Goal: Information Seeking & Learning: Learn about a topic

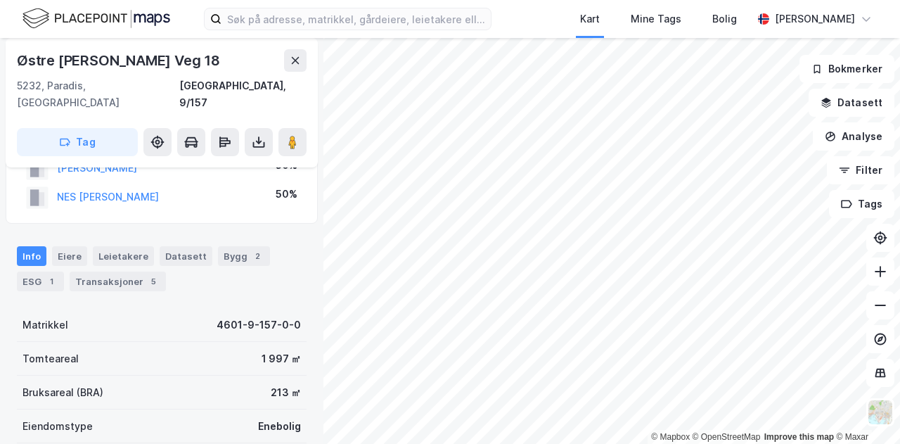
scroll to position [70, 0]
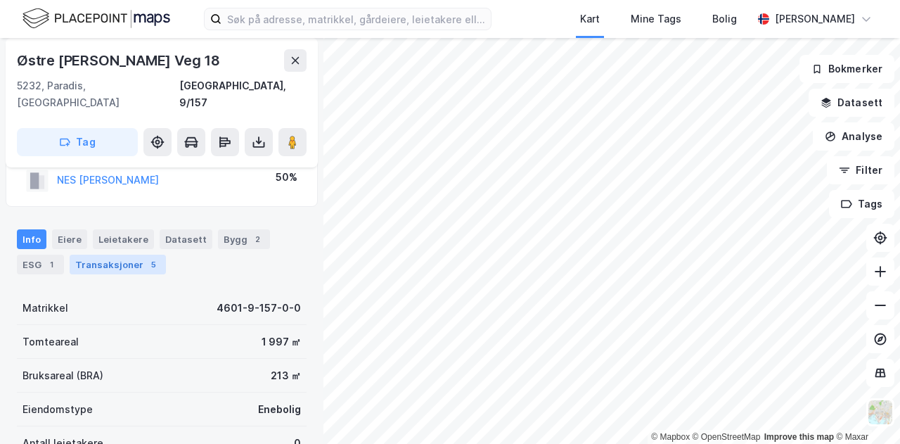
click at [103, 254] on div "Transaksjoner 5" at bounding box center [118, 264] width 96 height 20
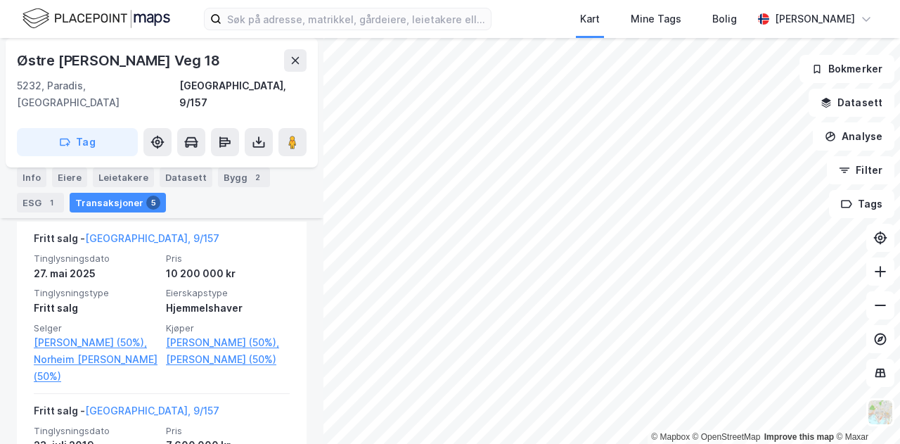
scroll to position [374, 0]
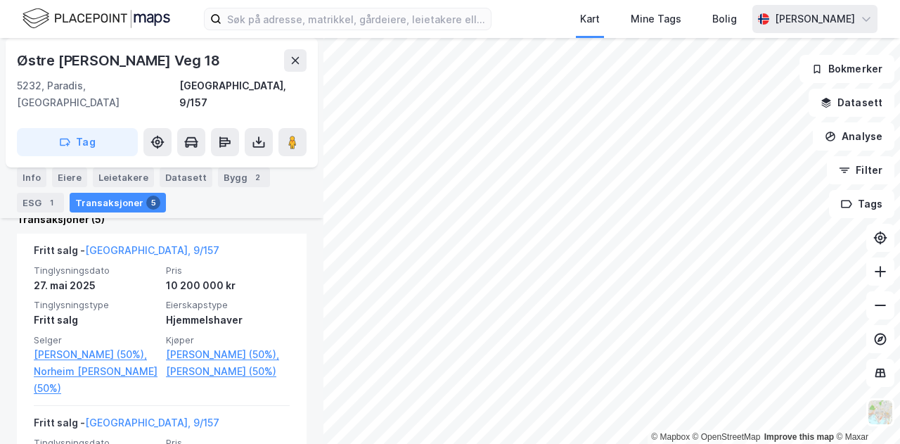
click at [811, 18] on div "Kart Mine Tags Bolig [PERSON_NAME] © Mapbox © OpenStreetMap Improve this map © …" at bounding box center [450, 222] width 900 height 444
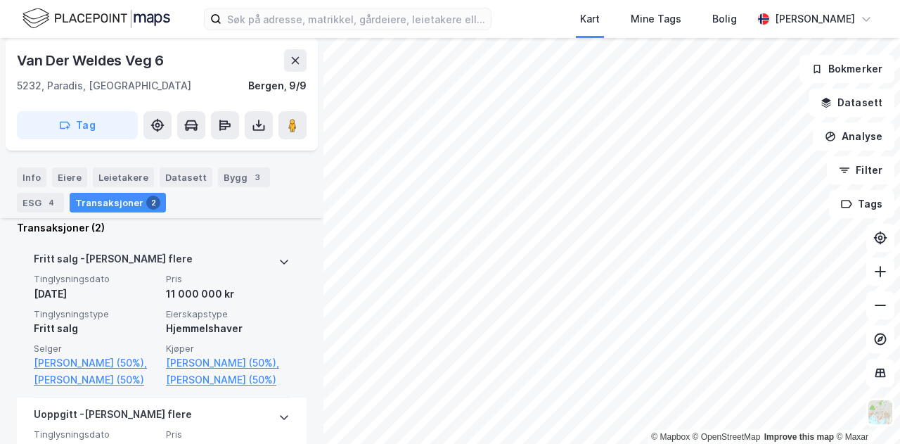
scroll to position [374, 0]
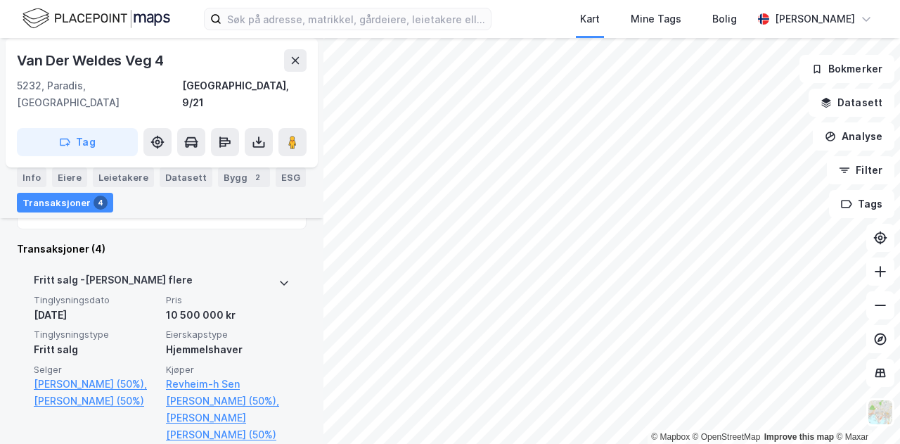
scroll to position [374, 0]
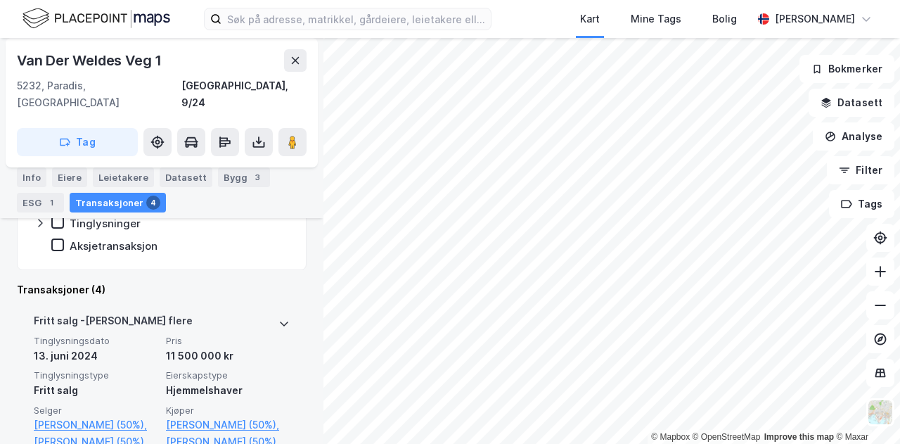
scroll to position [374, 0]
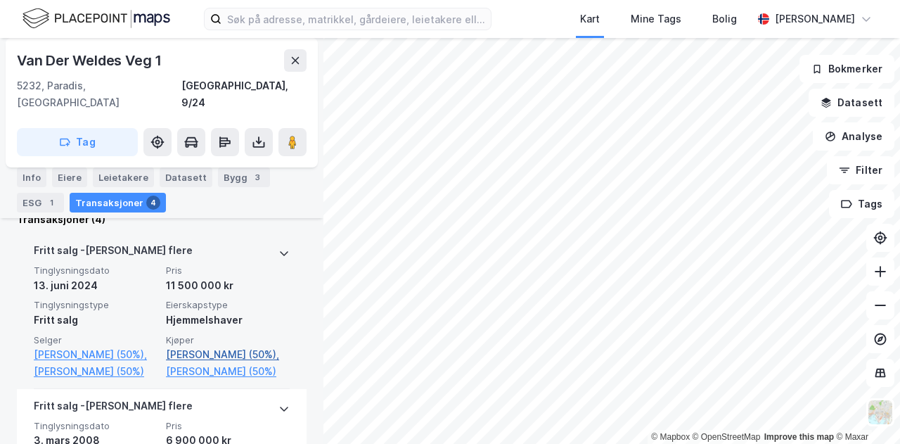
click at [212, 346] on link "[PERSON_NAME] (50%)," at bounding box center [228, 354] width 124 height 17
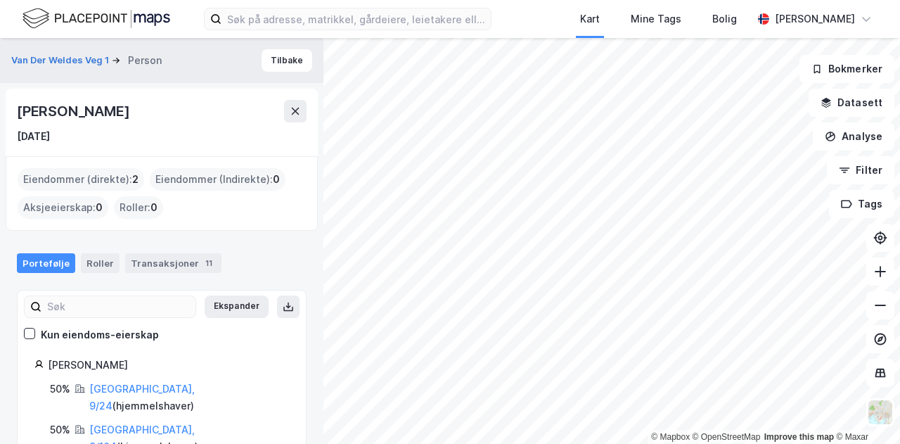
scroll to position [11, 0]
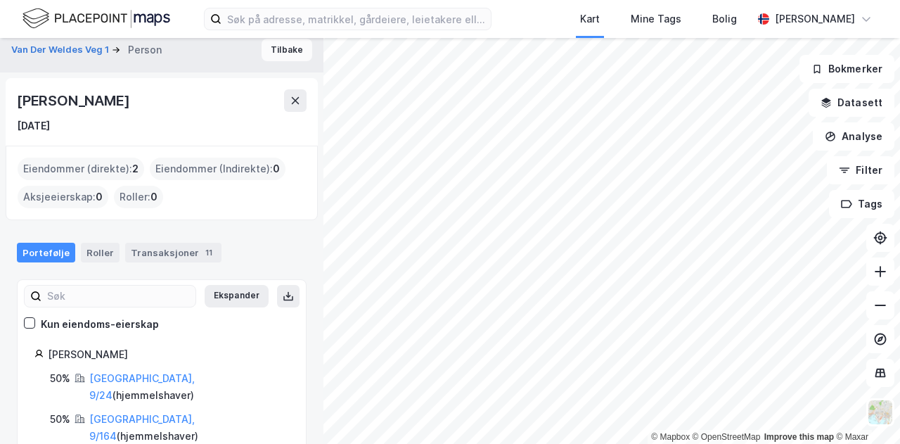
click at [262, 47] on button "Tilbake" at bounding box center [287, 50] width 51 height 22
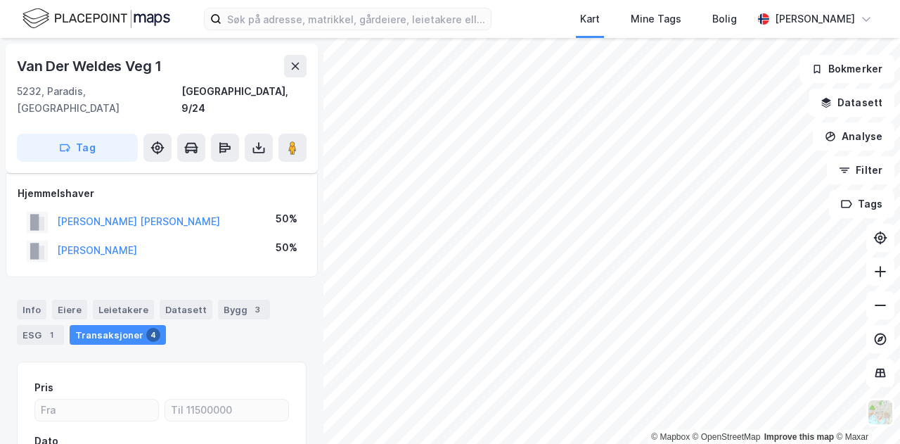
scroll to position [163, 0]
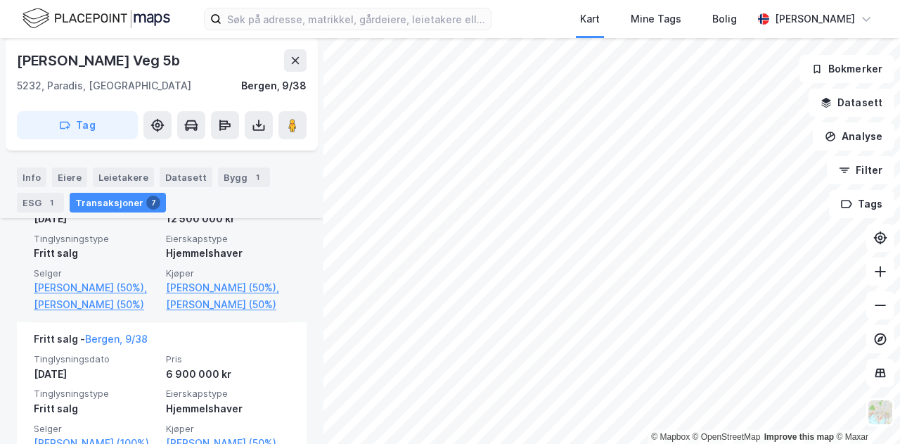
scroll to position [374, 0]
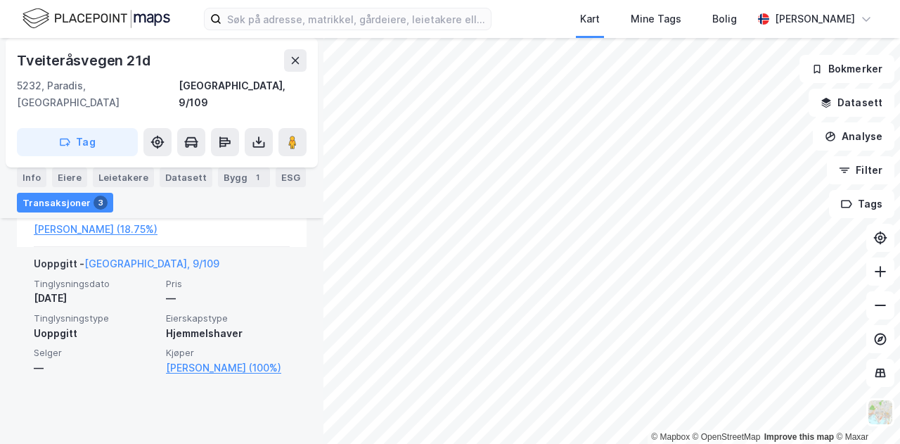
scroll to position [716, 0]
